Goal: Communication & Community: Answer question/provide support

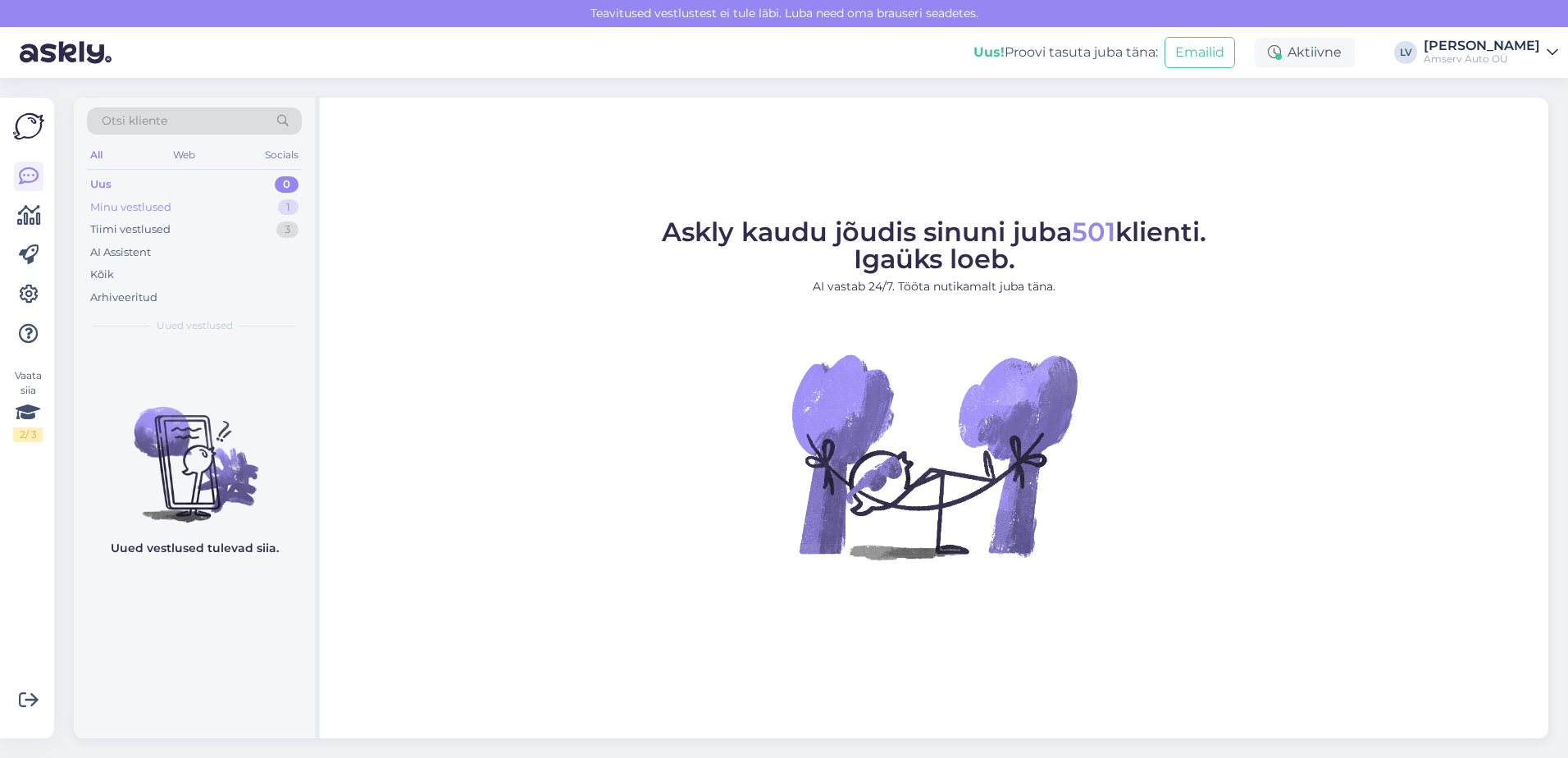
click at [181, 200] on div "Minu vestlused 1" at bounding box center [194, 207] width 215 height 23
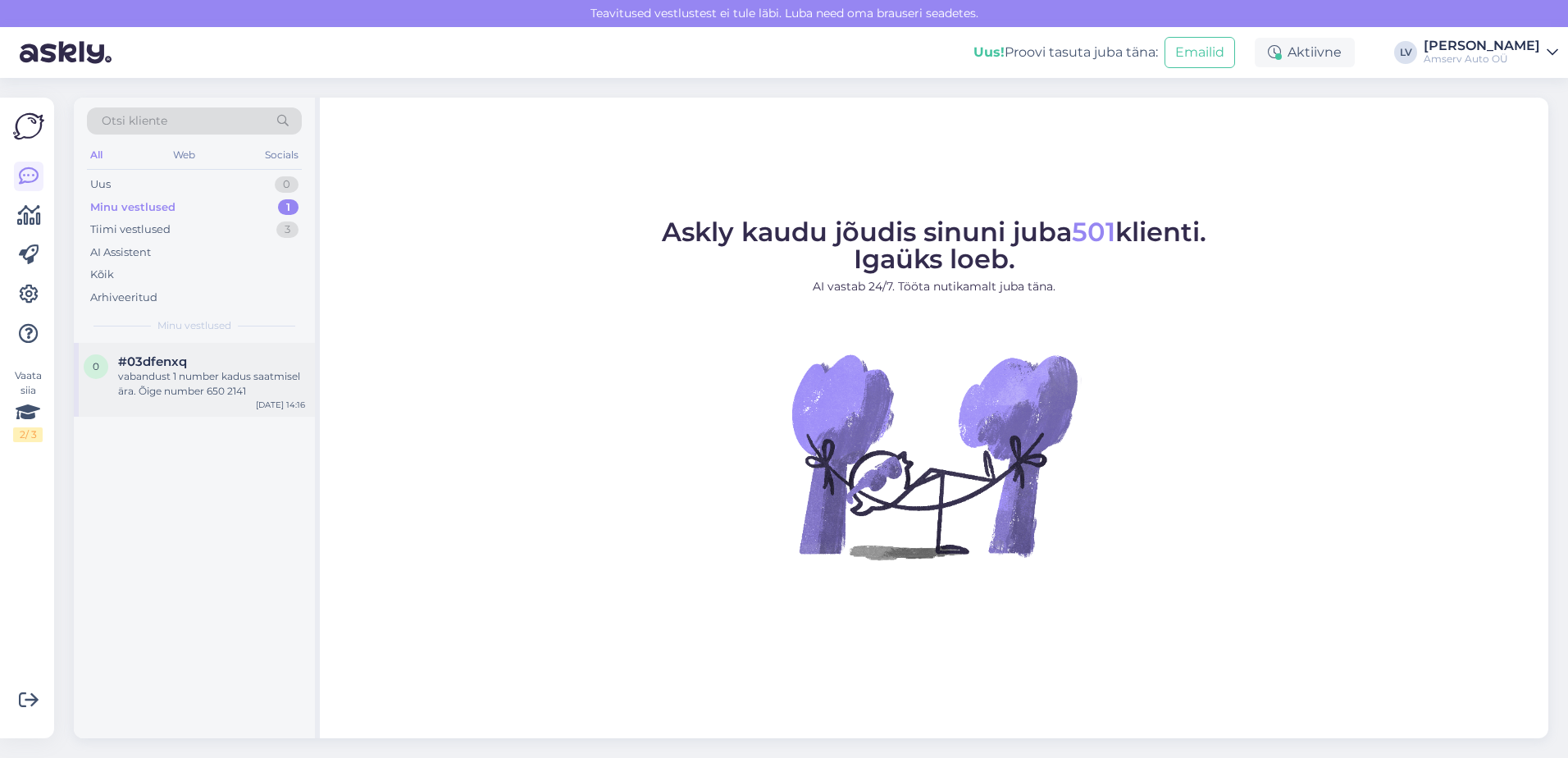
click at [163, 396] on div "vabandust 1 number kadus saatmisel ära. Õige number 650 2141" at bounding box center [211, 384] width 187 height 30
click at [162, 396] on div "vabandust 1 number kadus saatmisel ära. Õige number 650 2141" at bounding box center [211, 384] width 187 height 30
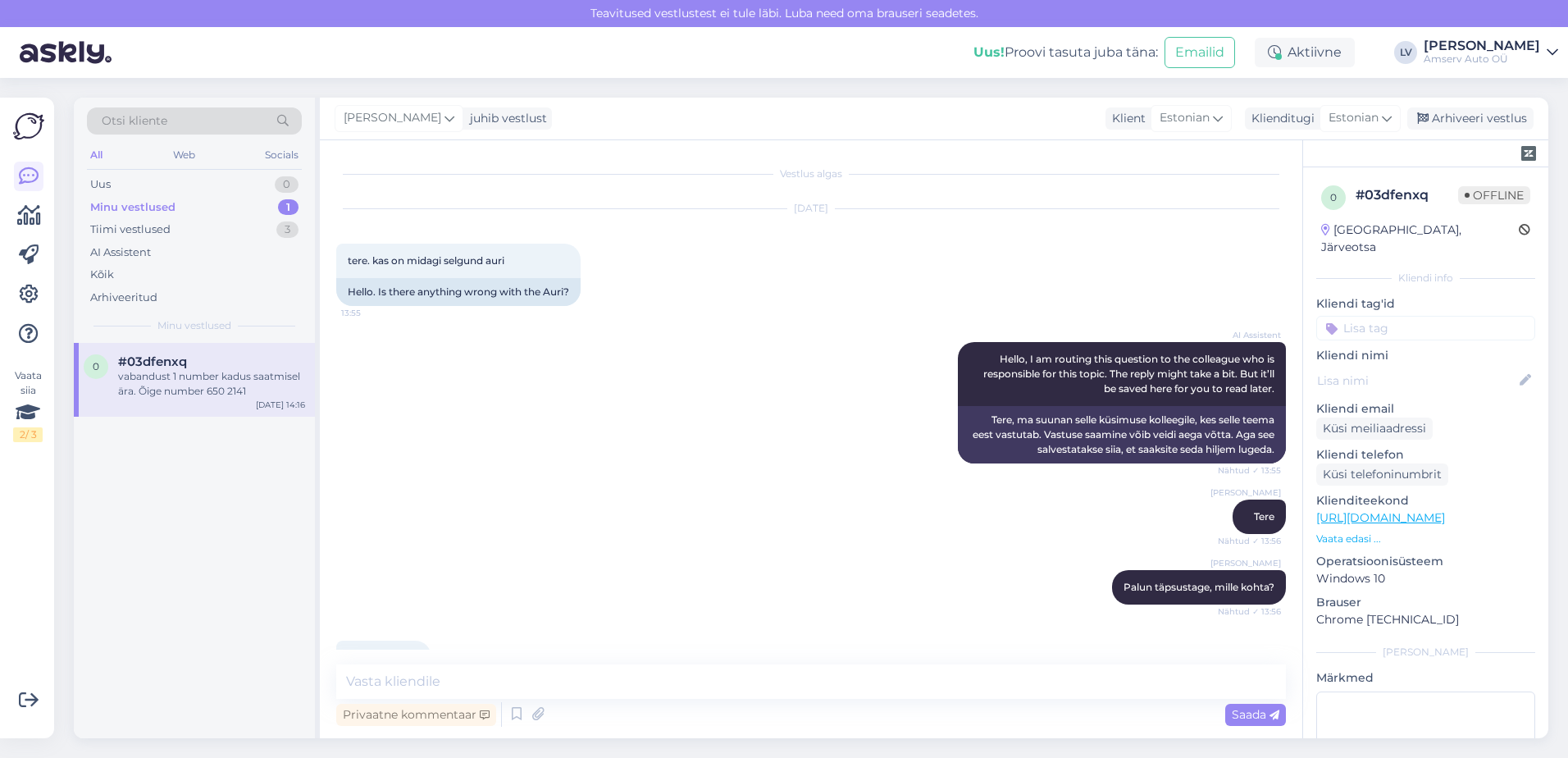
click at [1444, 316] on input at bounding box center [1425, 328] width 219 height 25
click at [1461, 316] on input at bounding box center [1425, 328] width 219 height 25
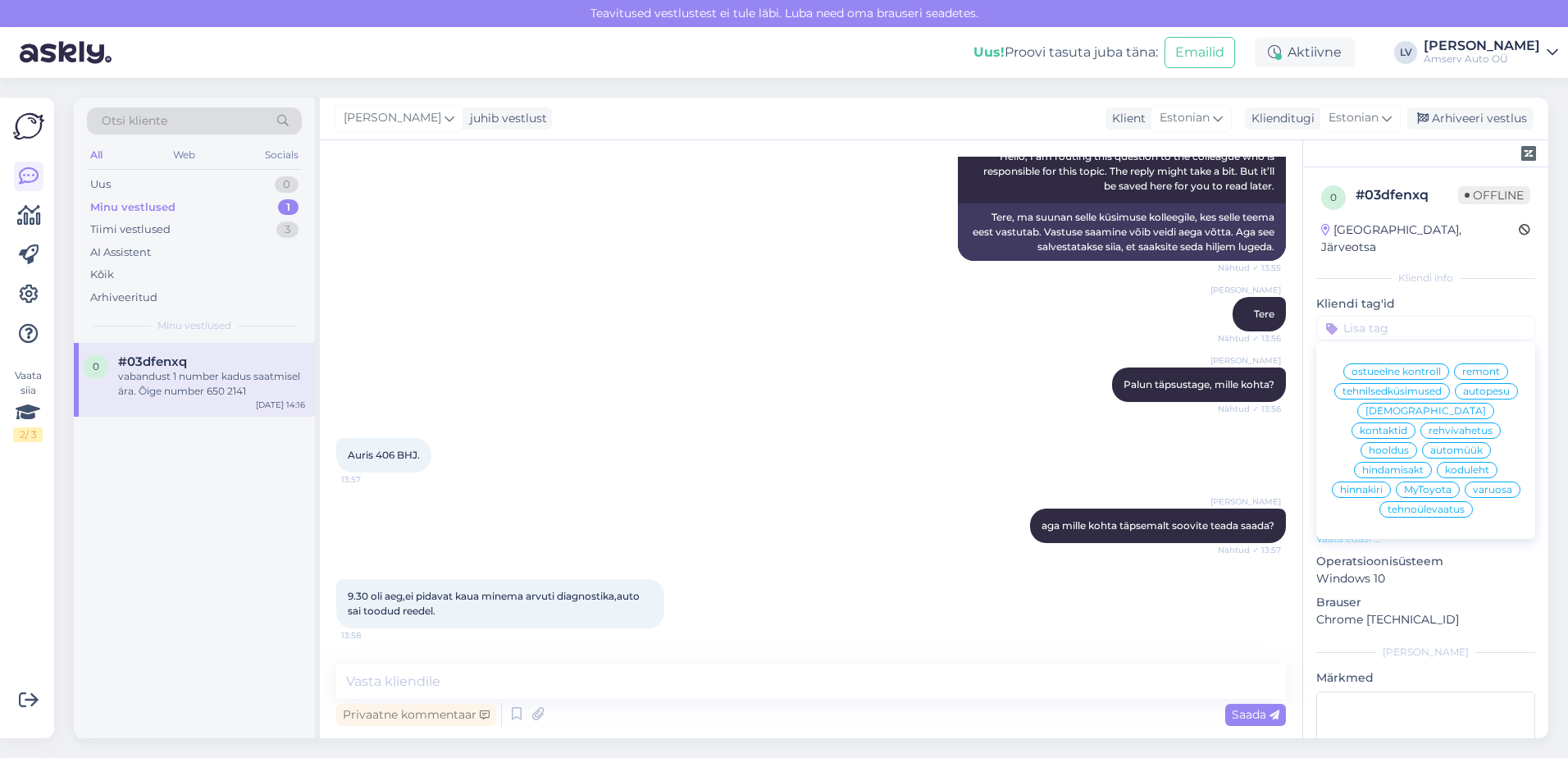
scroll to position [328, 0]
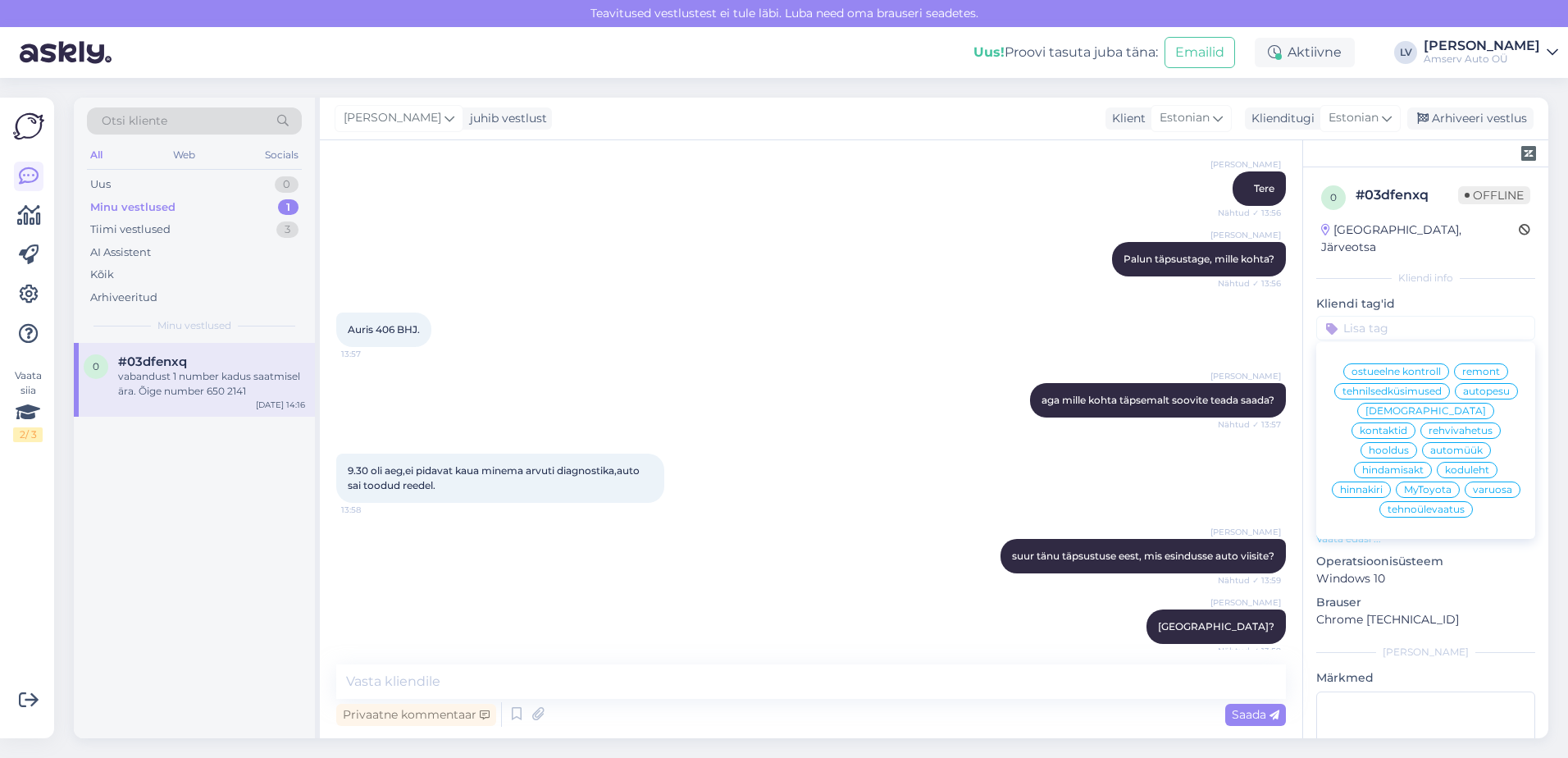
click at [1491, 367] on span "remont" at bounding box center [1481, 372] width 38 height 10
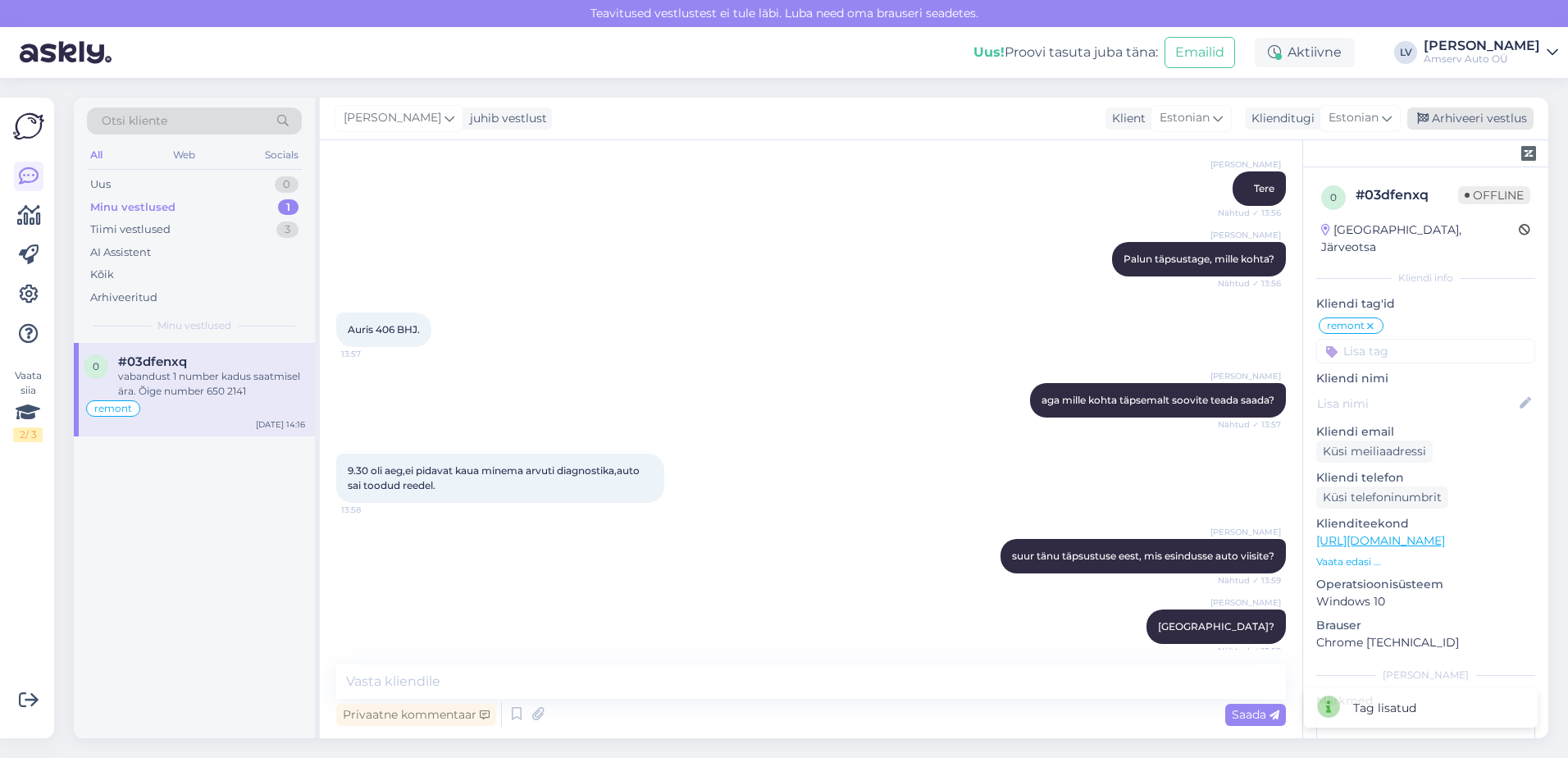
click at [1474, 112] on div "Arhiveeri vestlus" at bounding box center [1470, 119] width 126 height 22
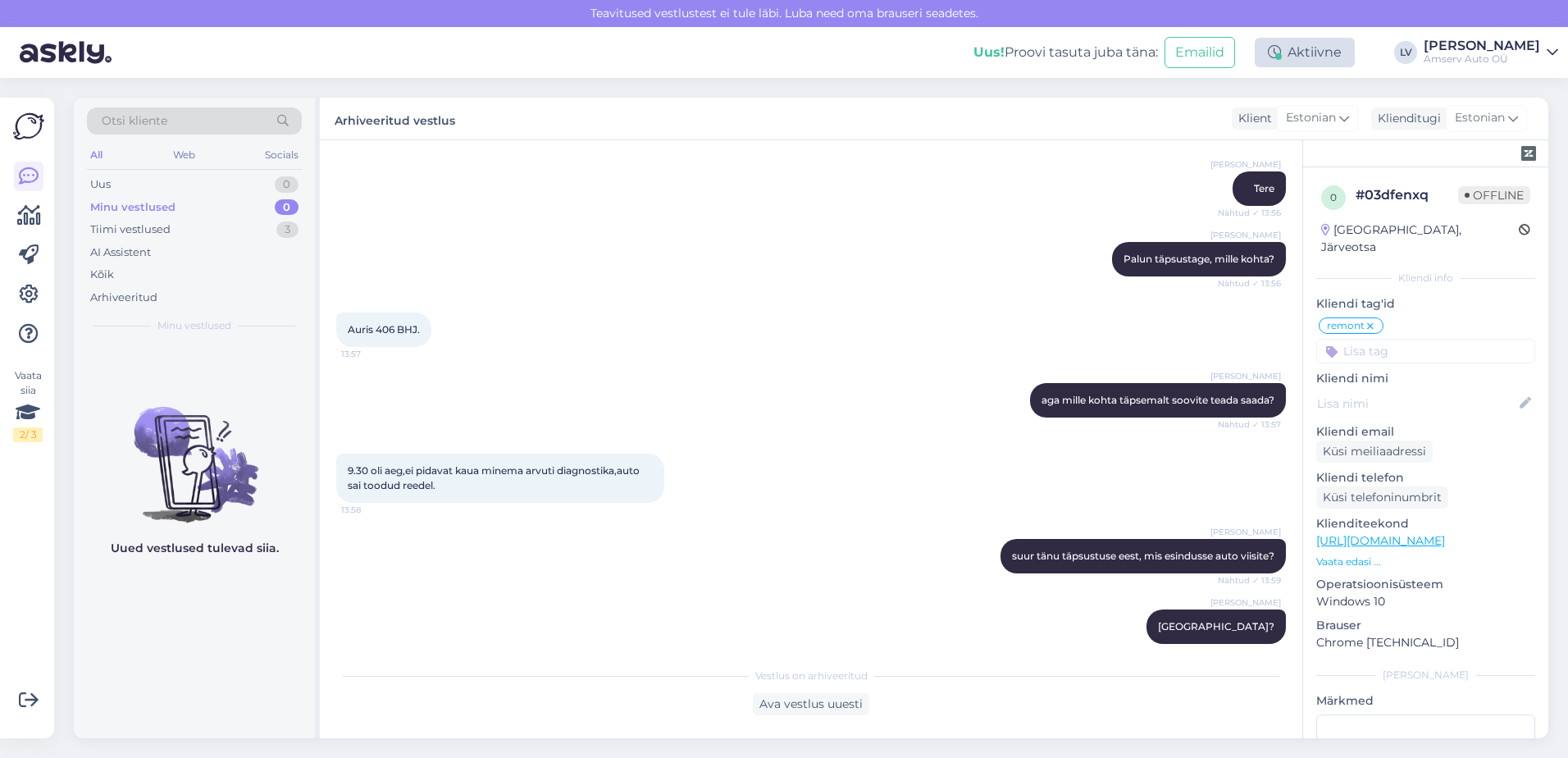
click at [1318, 58] on div "Aktiivne" at bounding box center [1304, 53] width 100 height 30
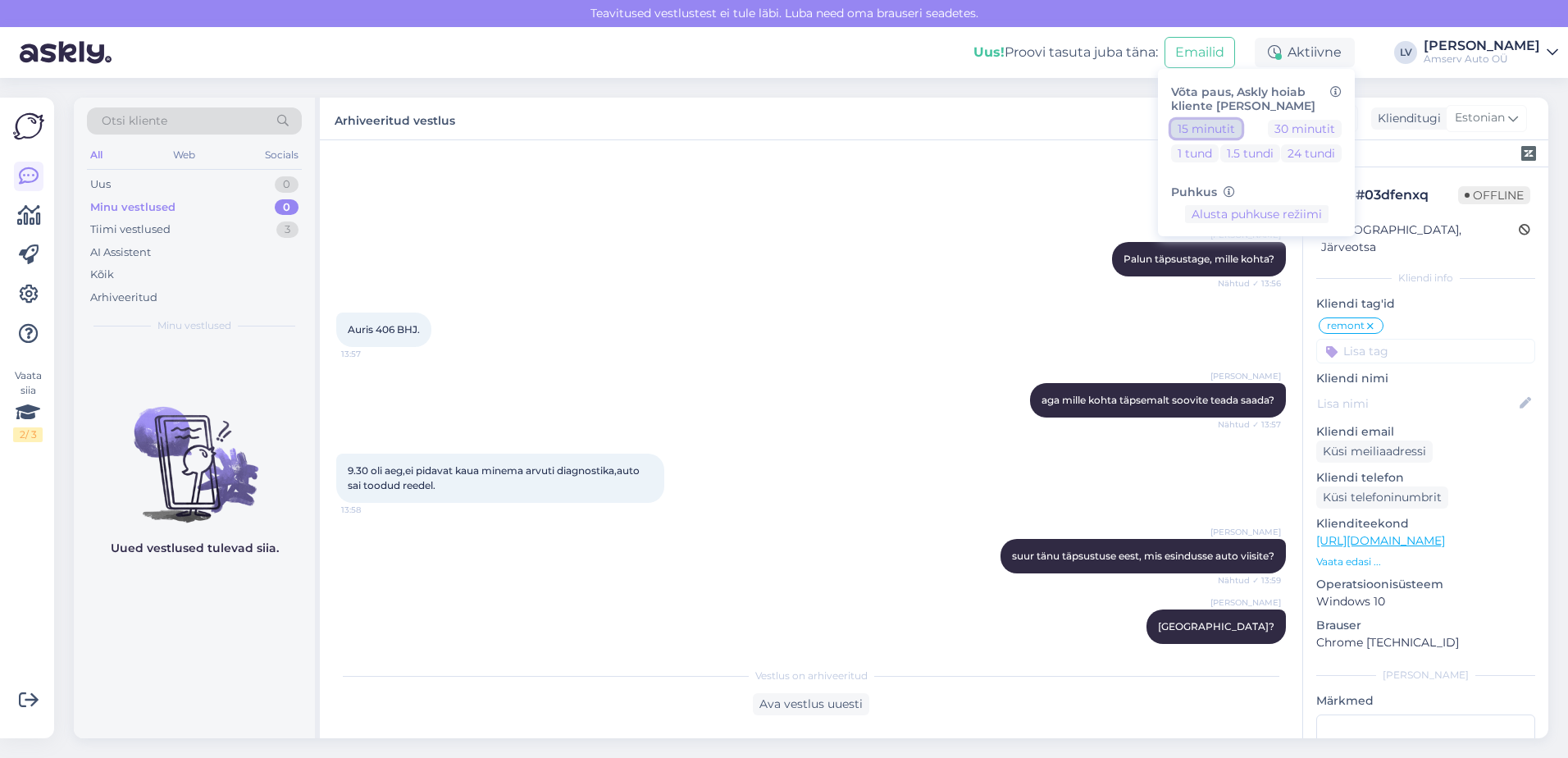
click at [1231, 126] on button "15 minutit" at bounding box center [1206, 129] width 71 height 18
